Goal: Transaction & Acquisition: Obtain resource

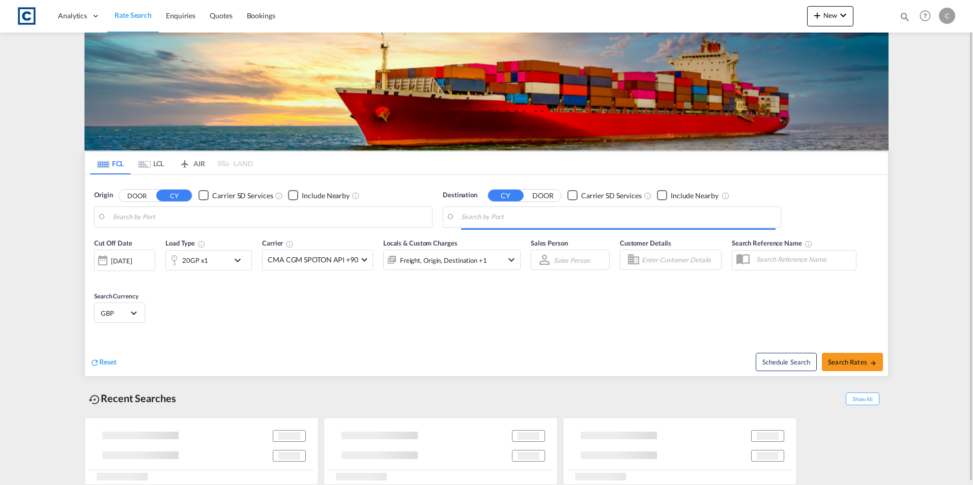
type input "GB-LL13, [GEOGRAPHIC_DATA]"
type input "Laem Chabang, THLCH"
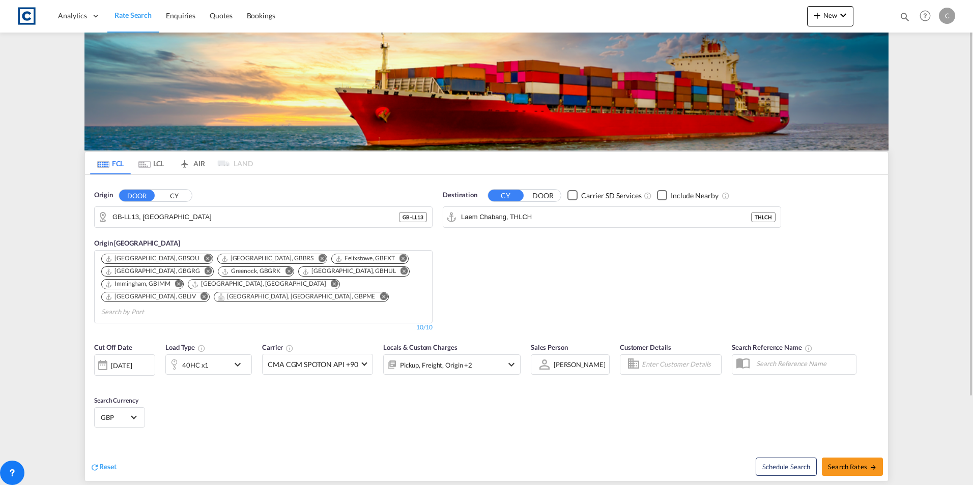
click at [849, 465] on div "Schedule Search Search Rates" at bounding box center [688, 461] width 399 height 39
click at [851, 463] on span "Search Rates" at bounding box center [852, 467] width 49 height 8
type input "LL13 to THLCH / [DATE]"
